Goal: Information Seeking & Learning: Find specific fact

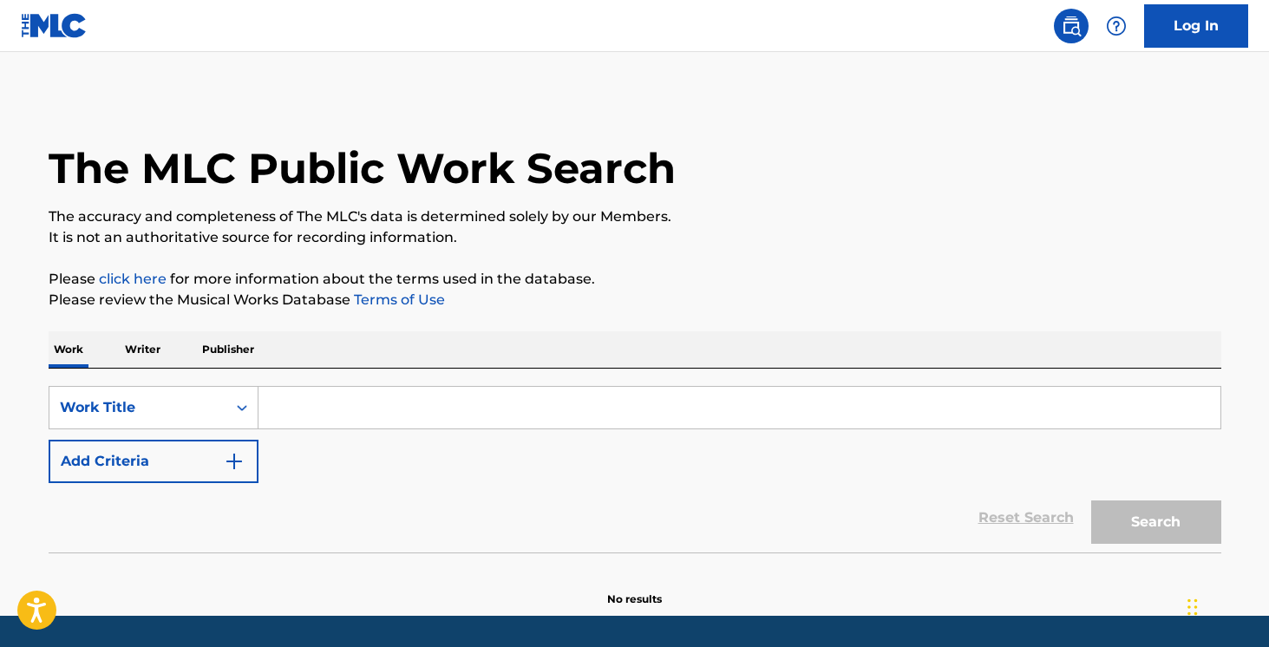
click at [356, 395] on input "Search Form" at bounding box center [740, 408] width 962 height 42
paste input "Pointe Scored Ribbon Shoes"
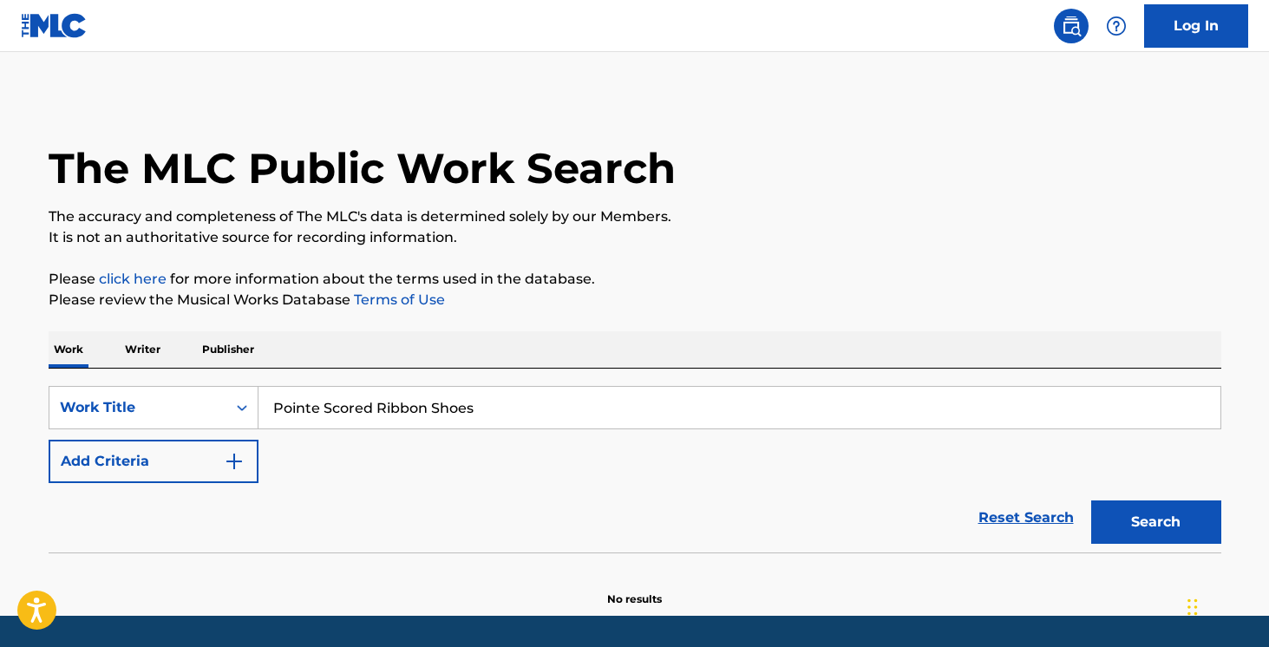
type input "Pointe Scored Ribbon Shoes"
click at [1159, 514] on button "Search" at bounding box center [1156, 522] width 130 height 43
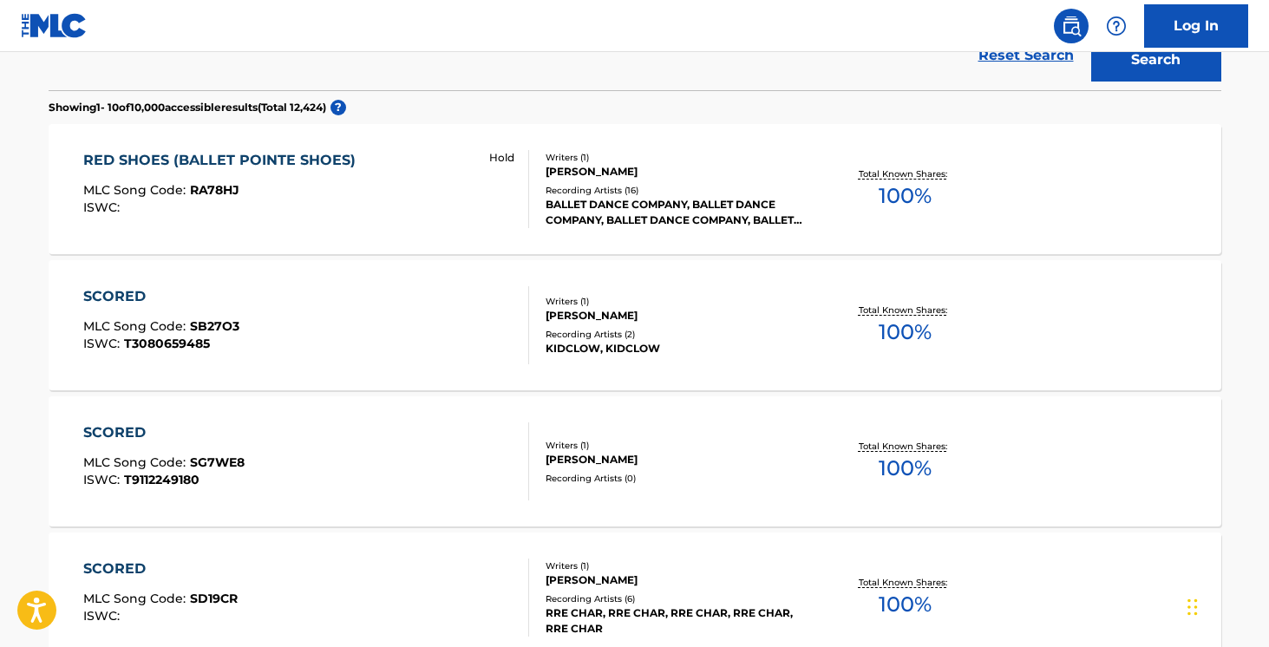
scroll to position [43, 0]
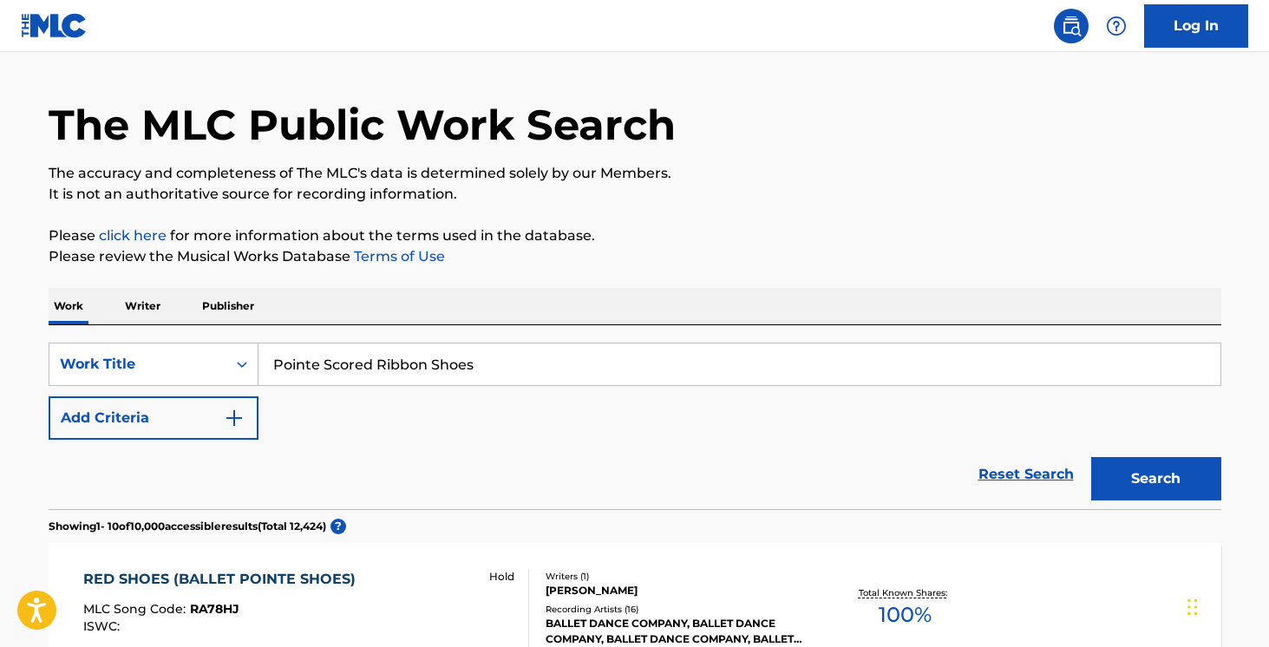
click at [181, 409] on button "Add Criteria" at bounding box center [154, 417] width 210 height 43
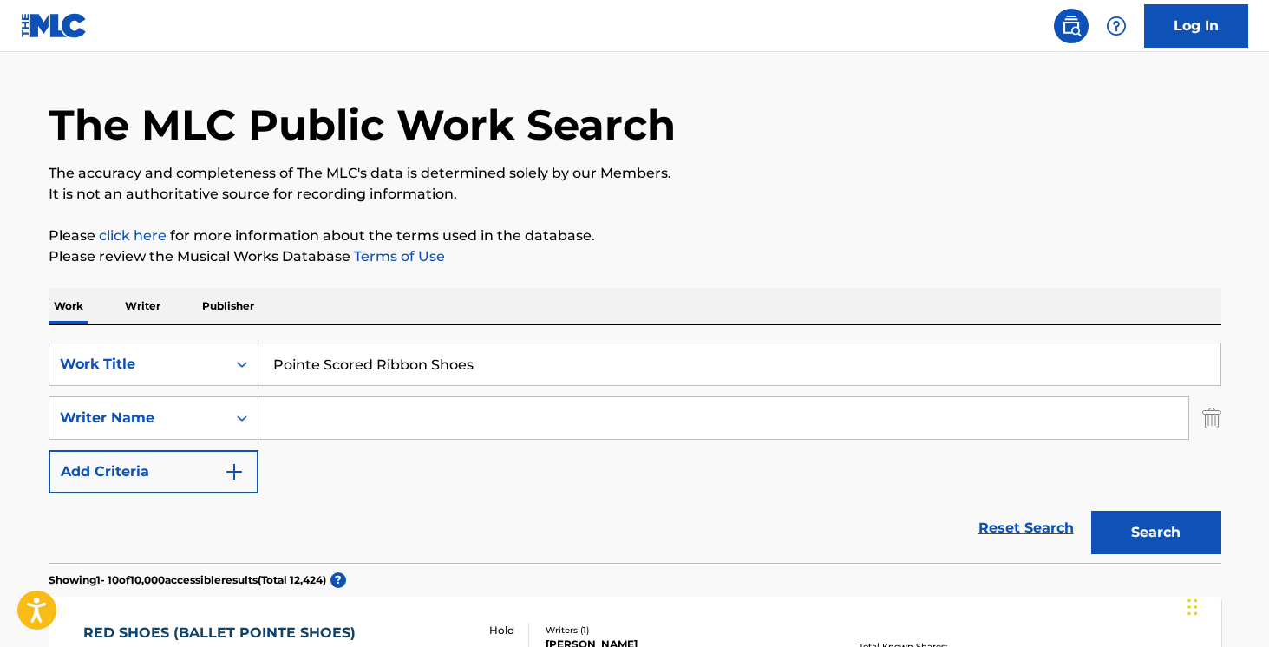
click at [337, 412] on input "Search Form" at bounding box center [724, 418] width 930 height 42
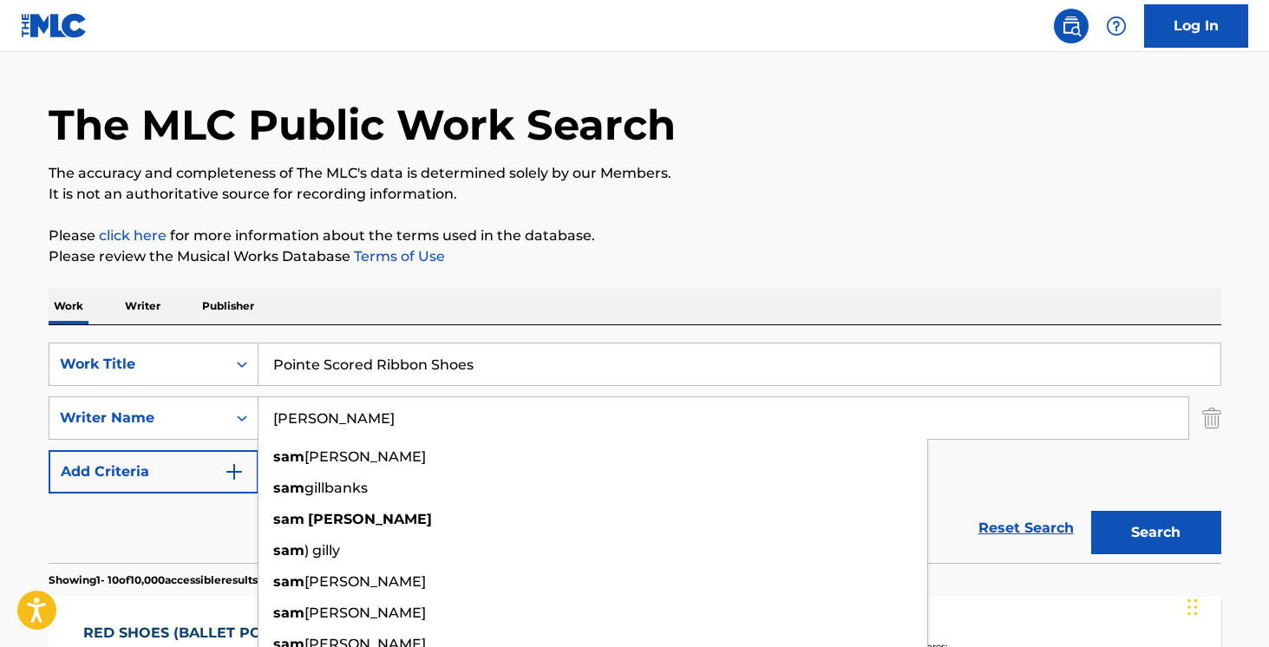
type input "[PERSON_NAME]"
click at [1091, 511] on button "Search" at bounding box center [1156, 532] width 130 height 43
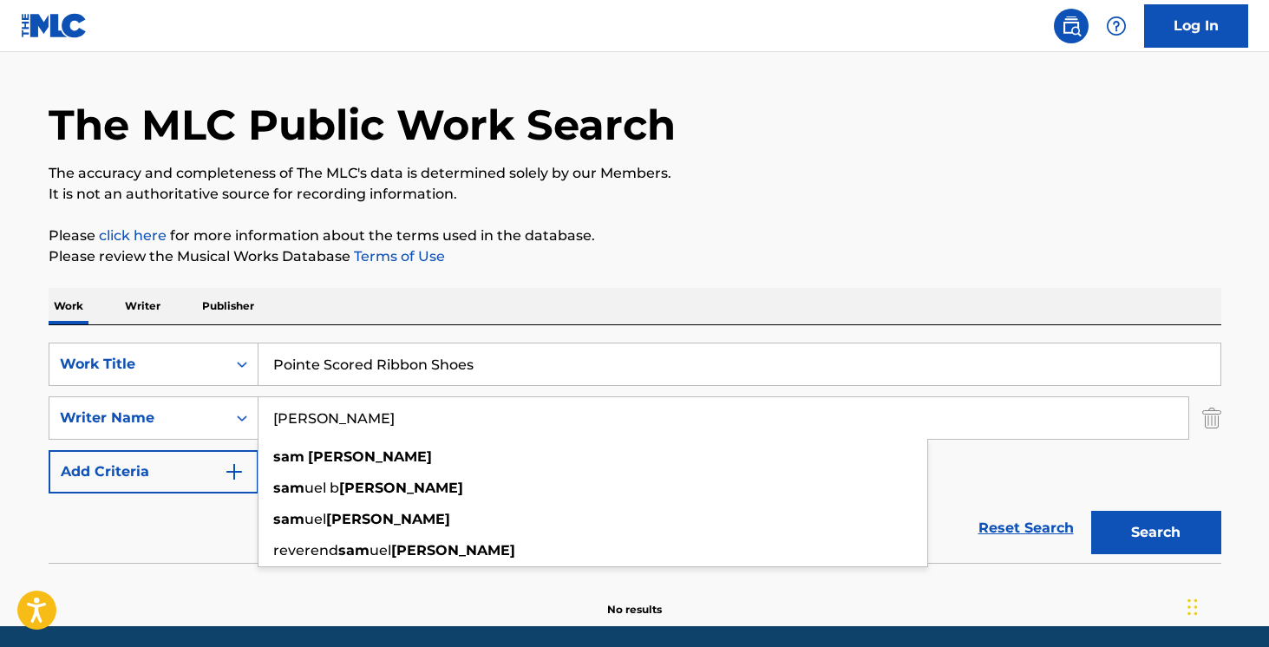
click at [415, 423] on input "[PERSON_NAME]" at bounding box center [724, 418] width 930 height 42
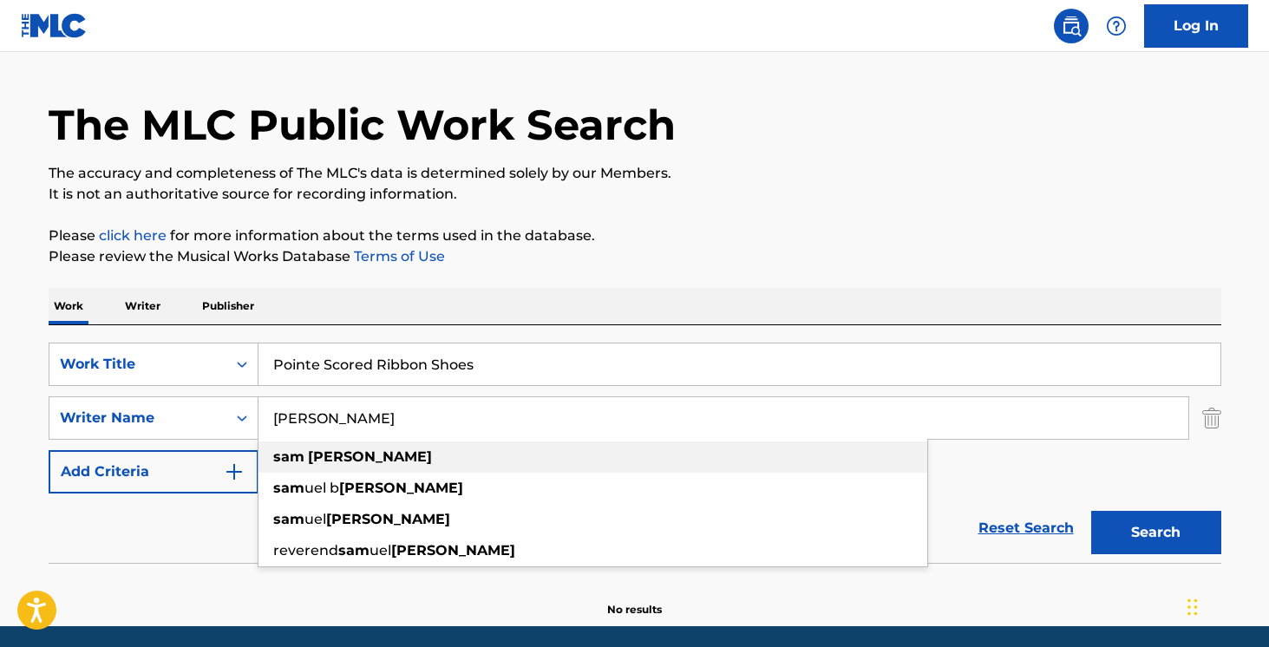
click at [331, 454] on strong "[PERSON_NAME]" at bounding box center [370, 457] width 124 height 16
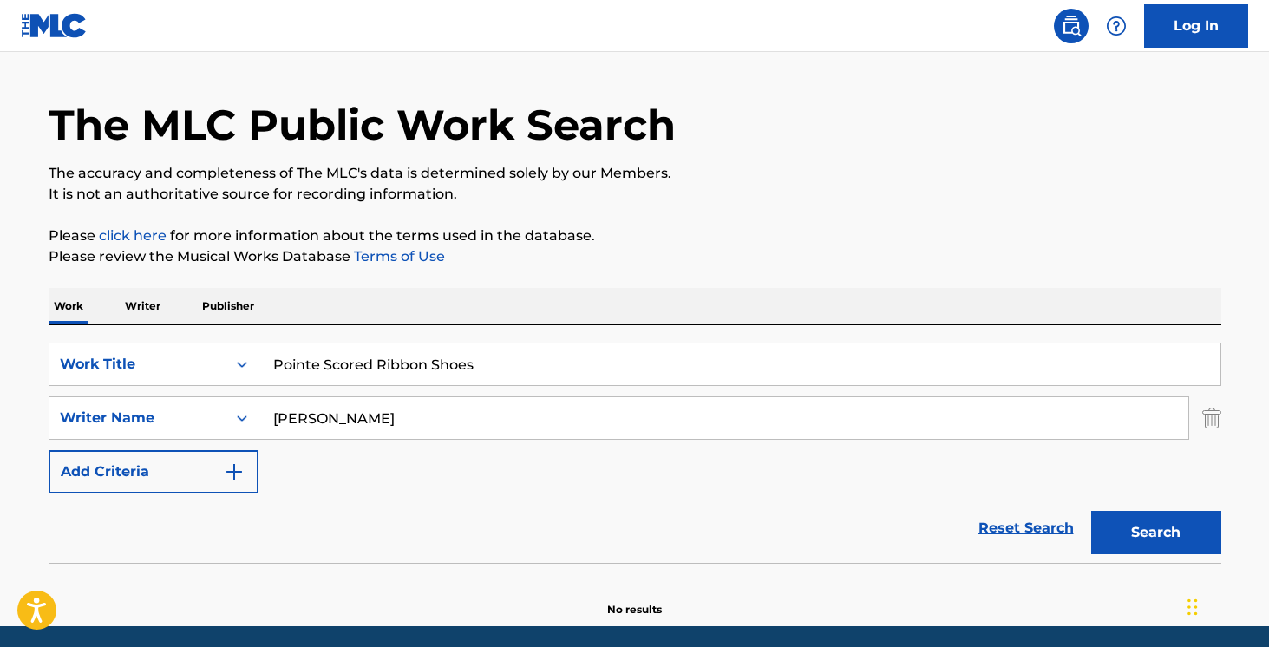
click at [1110, 534] on button "Search" at bounding box center [1156, 532] width 130 height 43
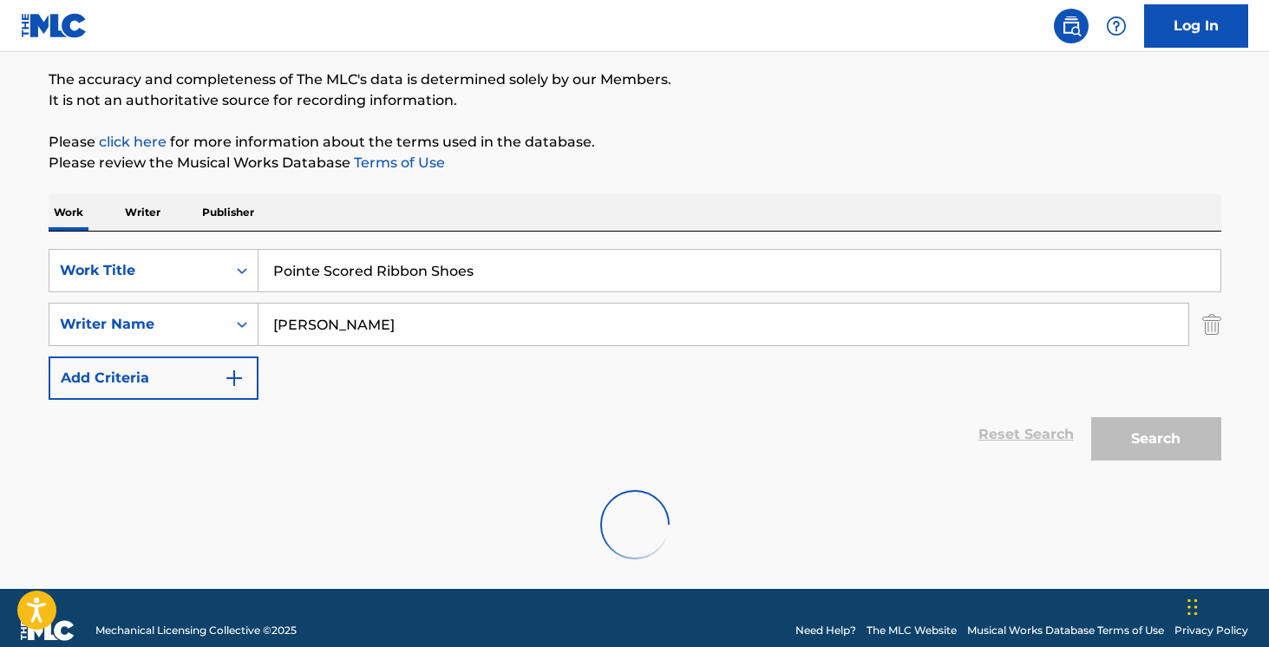
scroll to position [106, 0]
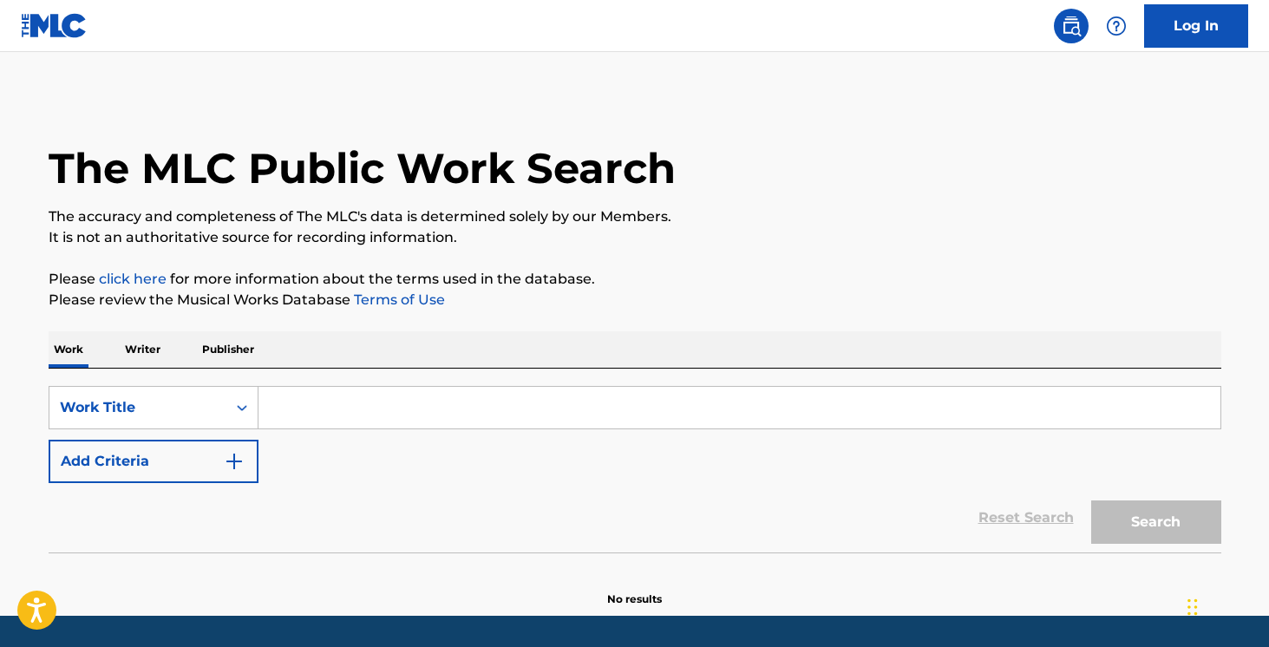
click at [421, 404] on input "Search Form" at bounding box center [740, 408] width 962 height 42
paste input "Children of the Grave"
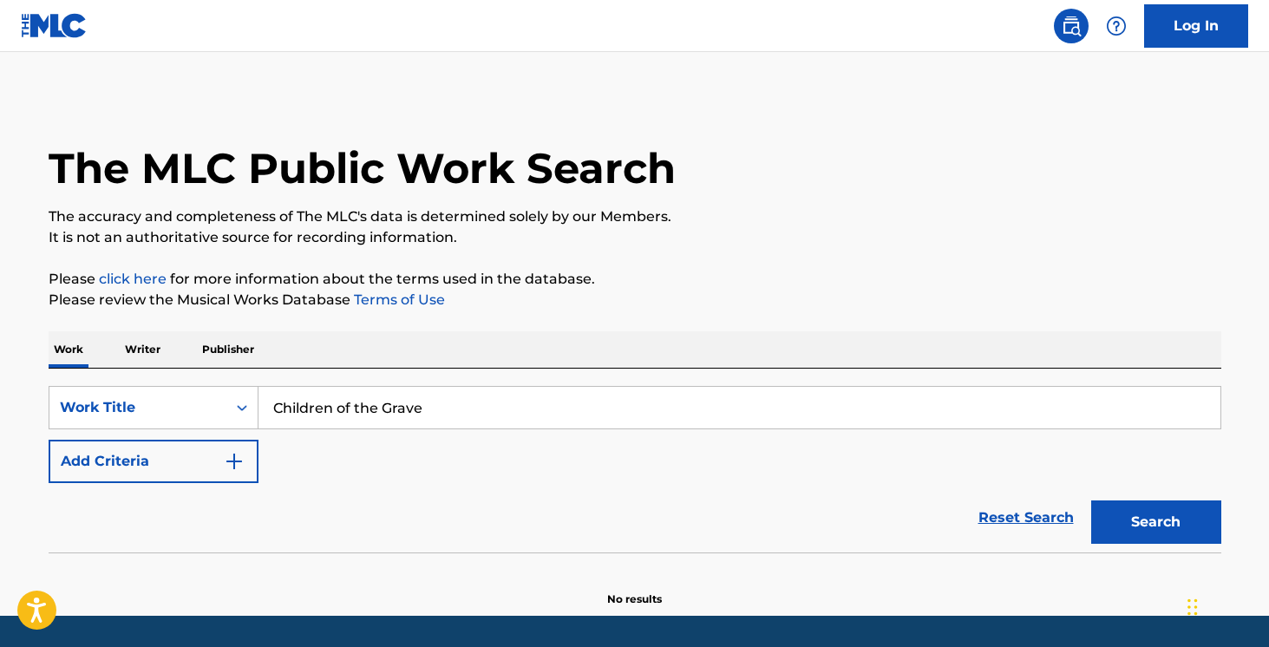
type input "Children of the Grave"
click at [1091, 501] on button "Search" at bounding box center [1156, 522] width 130 height 43
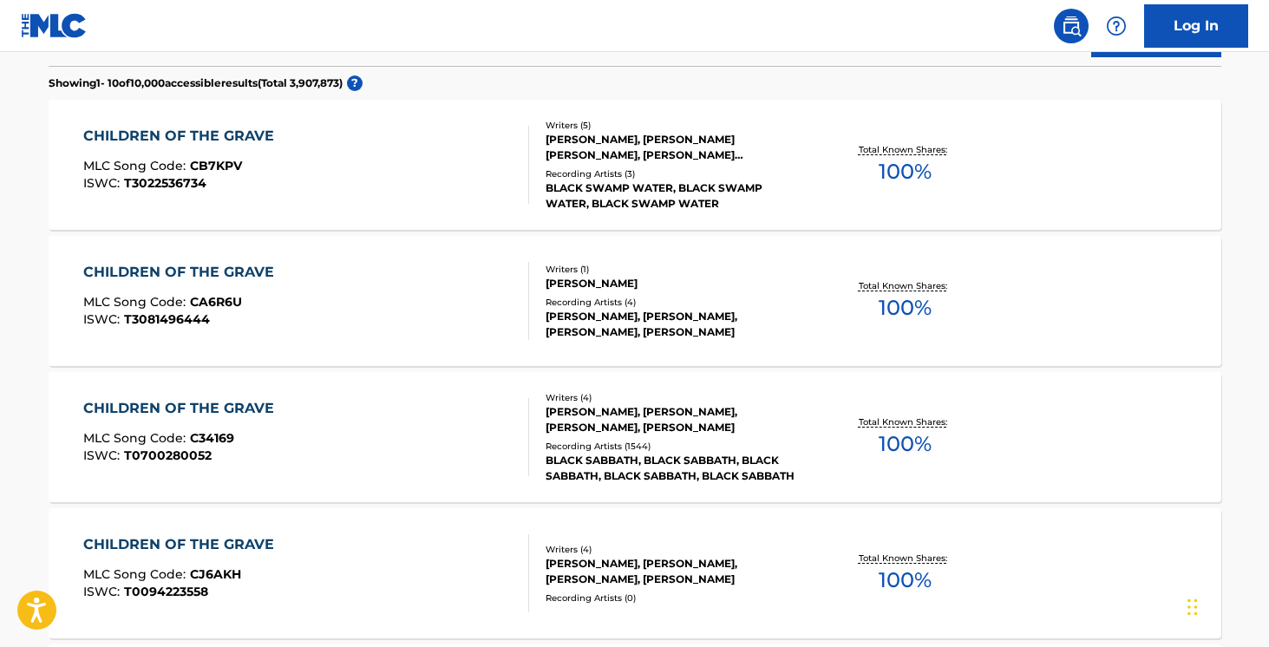
scroll to position [488, 0]
click at [582, 455] on div "BLACK SABBATH, BLACK SABBATH, BLACK SABBATH, BLACK SABBATH, BLACK SABBATH" at bounding box center [677, 467] width 262 height 31
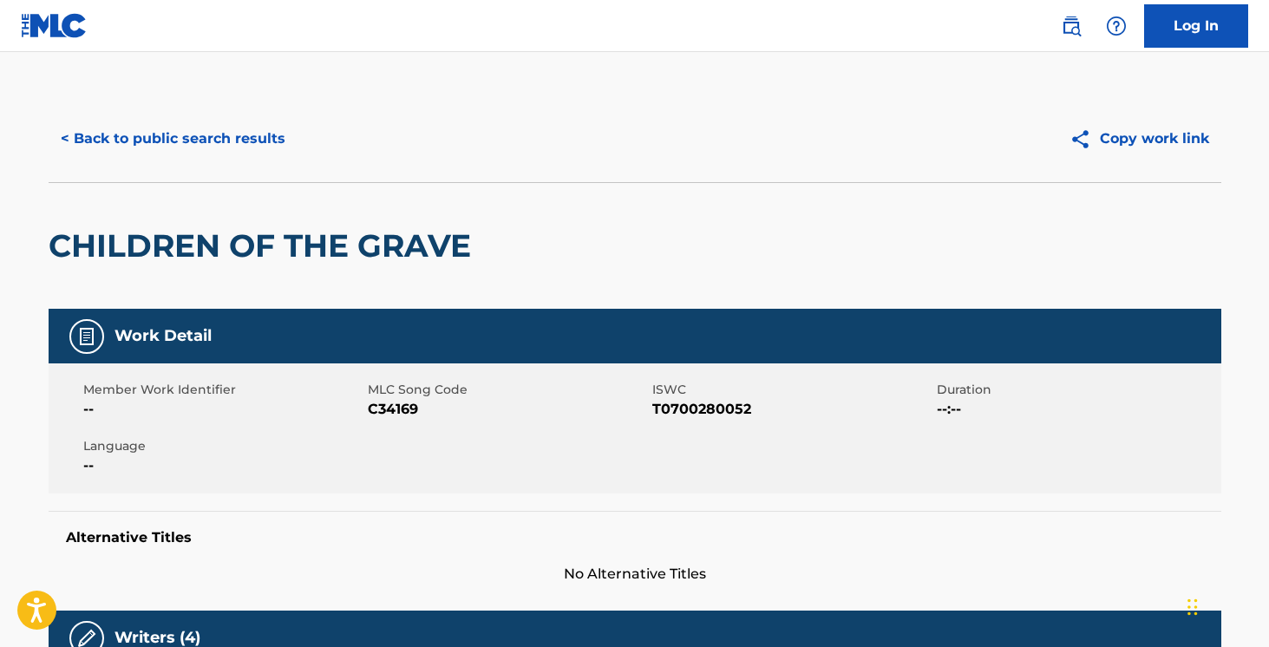
click at [676, 404] on span "T0700280052" at bounding box center [792, 409] width 280 height 21
copy span "T0700280052"
click at [662, 401] on span "T0700280052" at bounding box center [792, 409] width 280 height 21
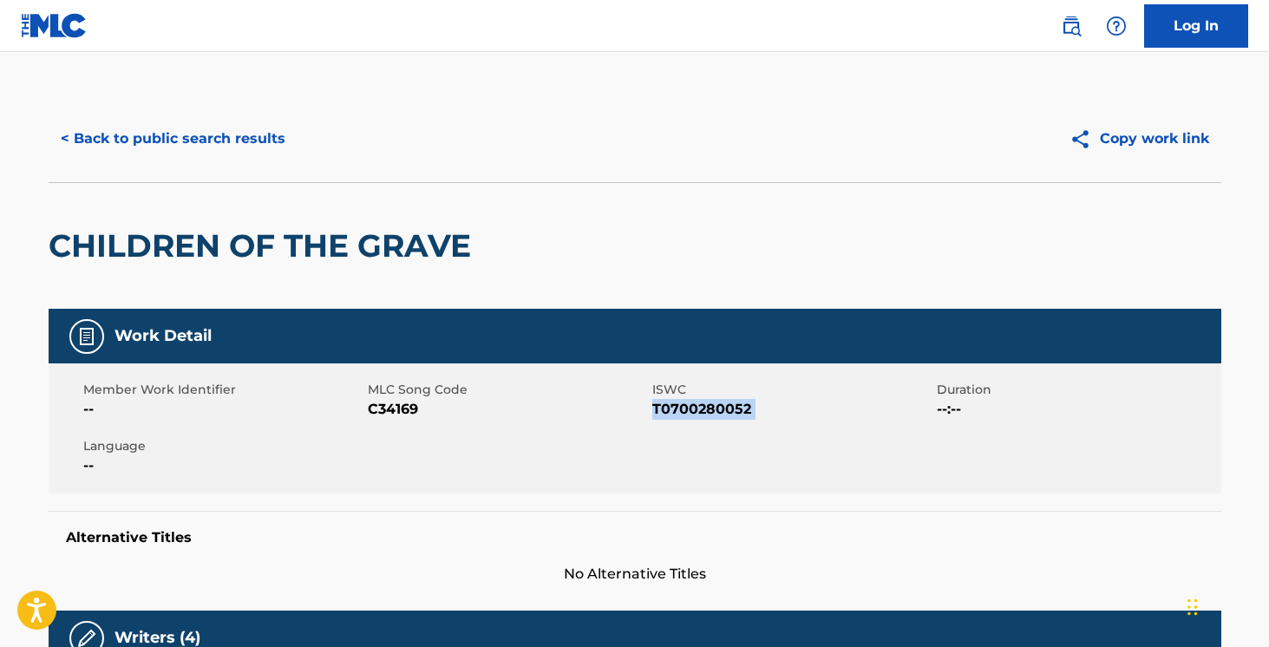
click at [662, 401] on span "T0700280052" at bounding box center [792, 409] width 280 height 21
copy span "T0700280052"
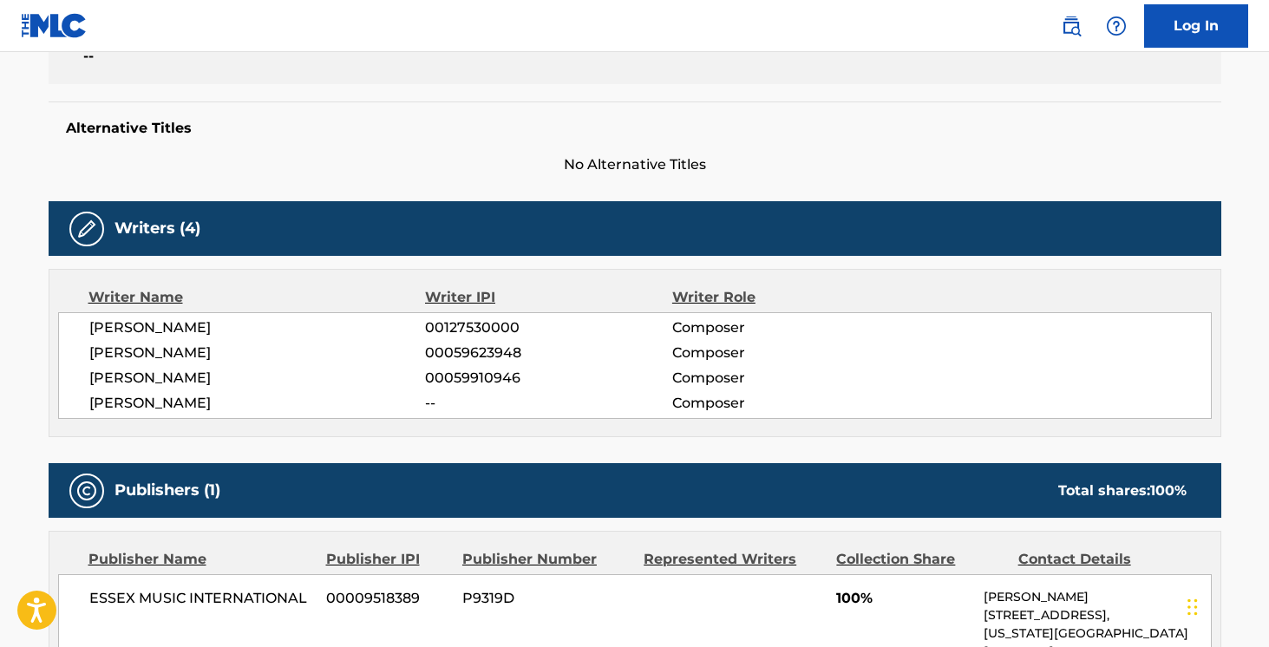
scroll to position [443, 0]
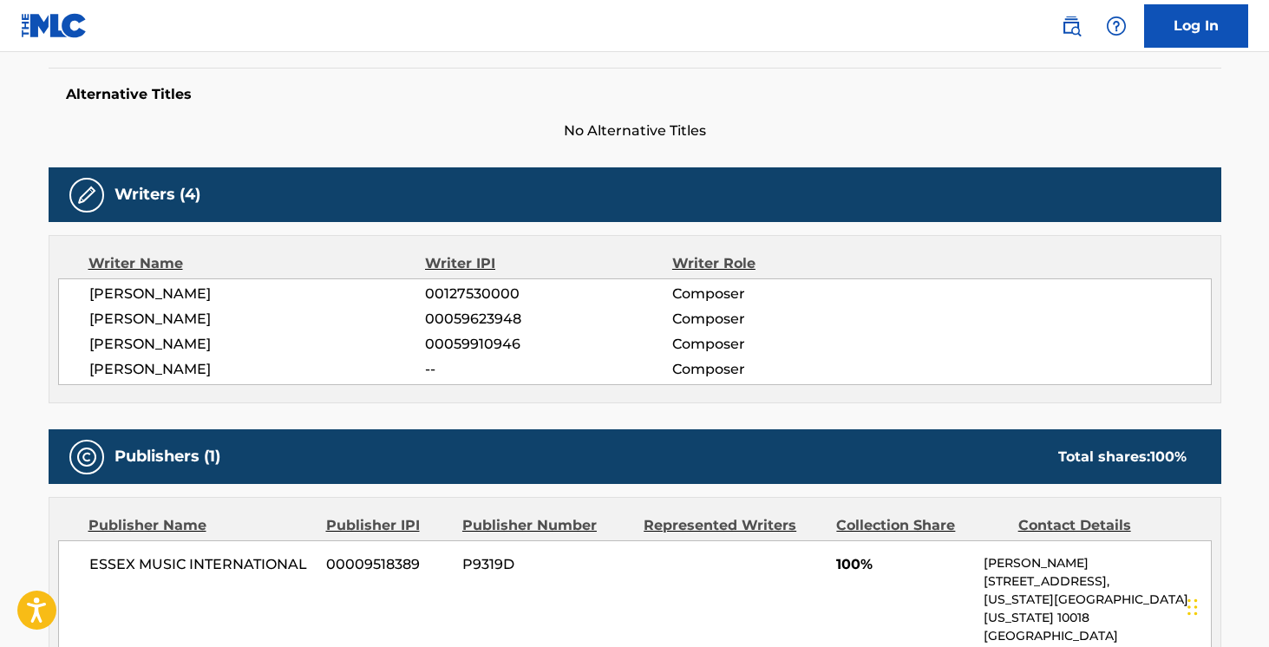
click at [194, 290] on span "TERENCE BUTLER" at bounding box center [257, 294] width 337 height 21
copy div "TERENCE BUTLER"
click at [236, 311] on span "JOHN MICHAEL OSBOURNE" at bounding box center [257, 319] width 337 height 21
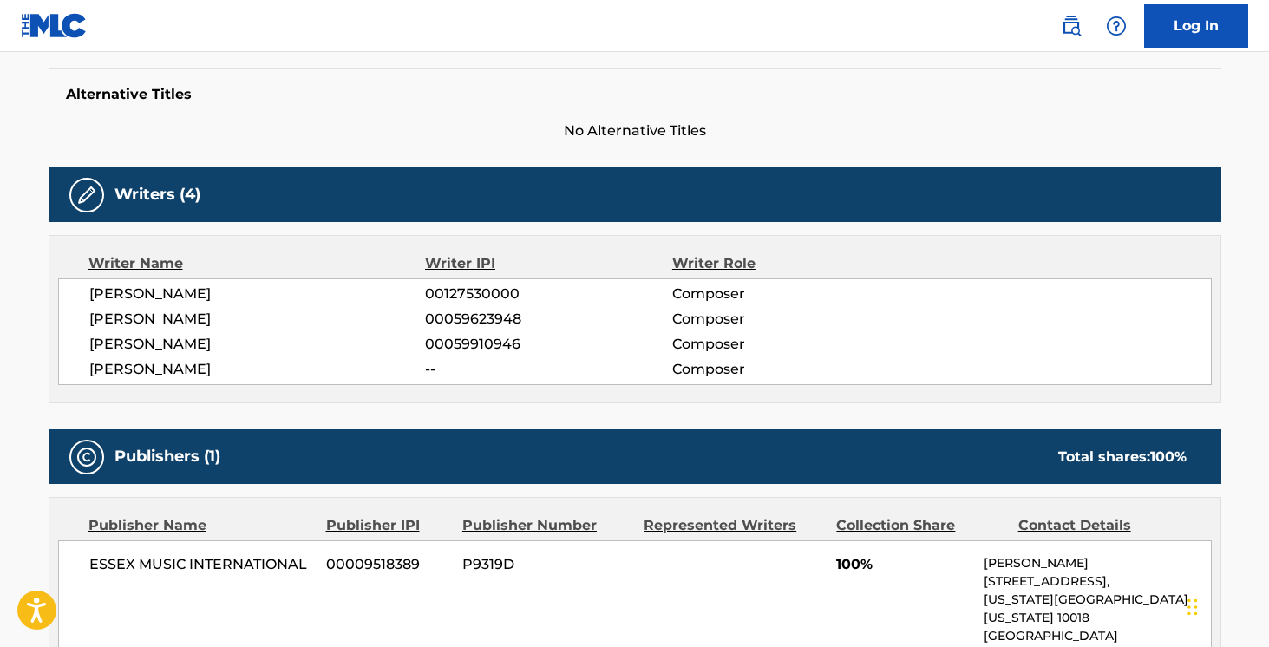
click at [236, 311] on span "JOHN MICHAEL OSBOURNE" at bounding box center [257, 319] width 337 height 21
copy div "JOHN MICHAEL OSBOURNE"
click at [161, 344] on span "WILLIAM WARD" at bounding box center [257, 344] width 337 height 21
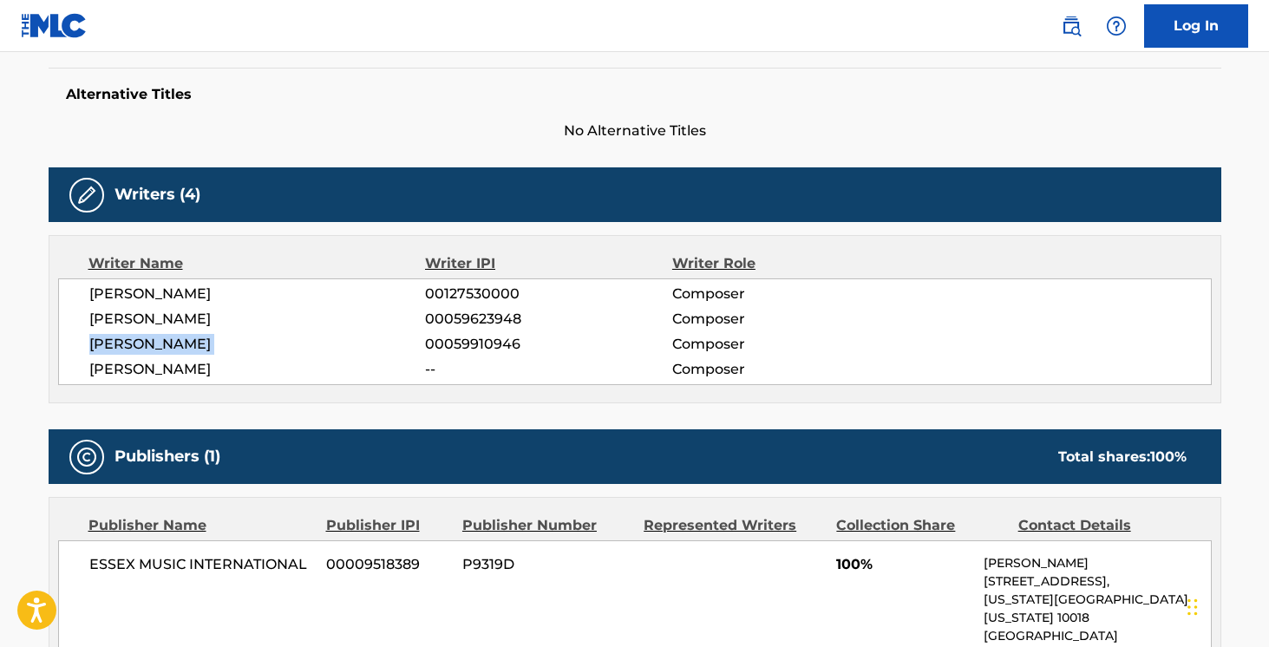
click at [161, 344] on span "WILLIAM WARD" at bounding box center [257, 344] width 337 height 21
copy div "WILLIAM WARD"
click at [179, 371] on span "FRANK IOMMI" at bounding box center [257, 369] width 337 height 21
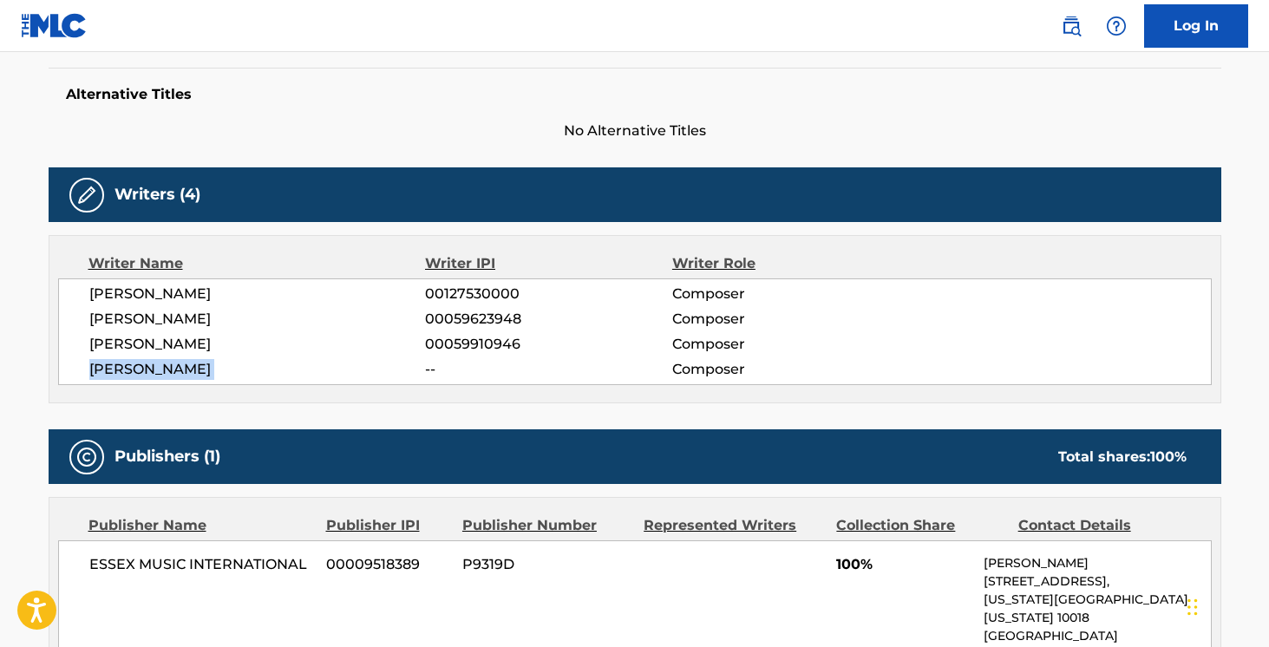
copy div "FRANK IOMMI"
